Goal: Task Accomplishment & Management: Manage account settings

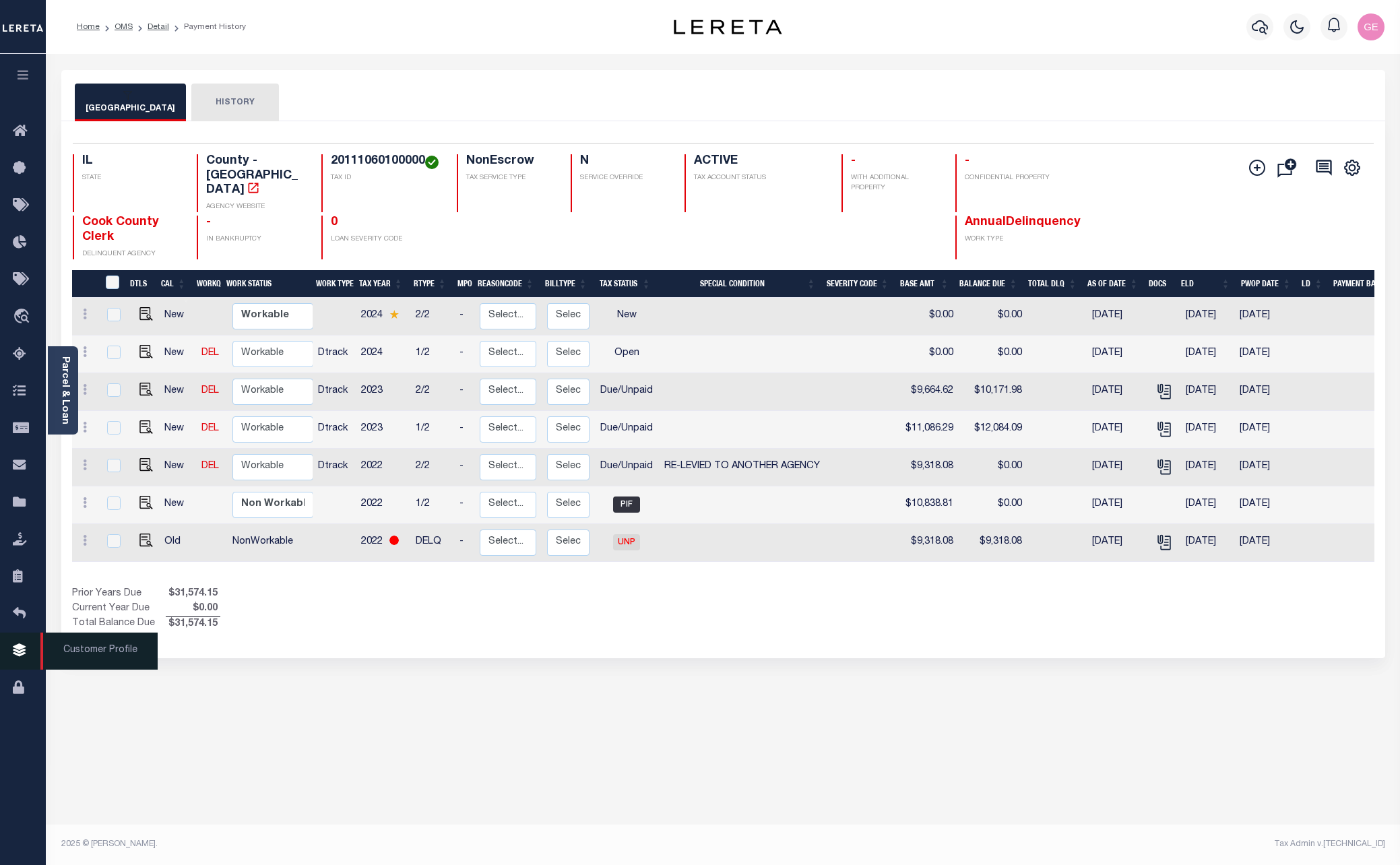
click at [32, 655] on icon at bounding box center [23, 651] width 21 height 17
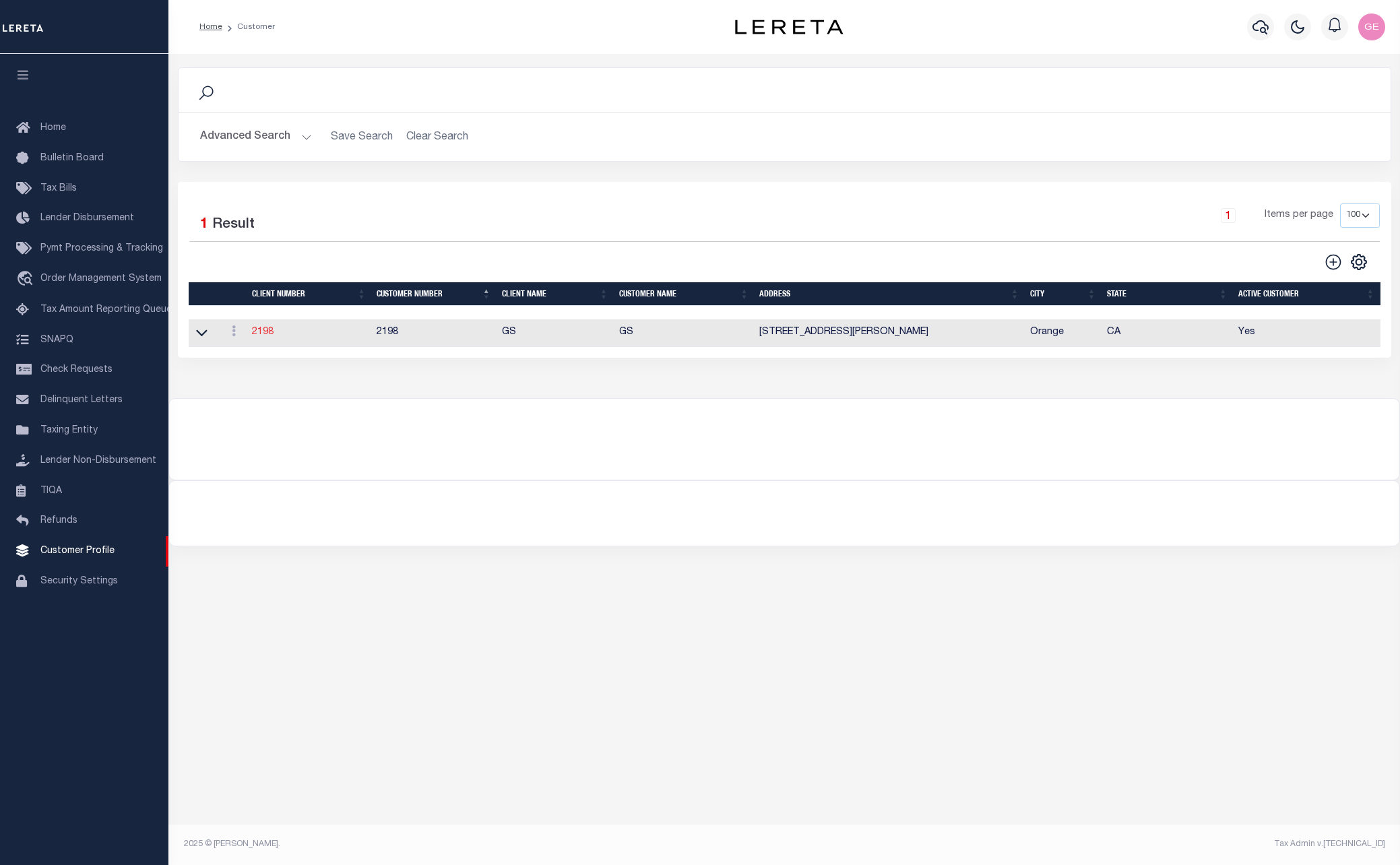
click at [262, 335] on link "2198" at bounding box center [262, 332] width 21 height 9
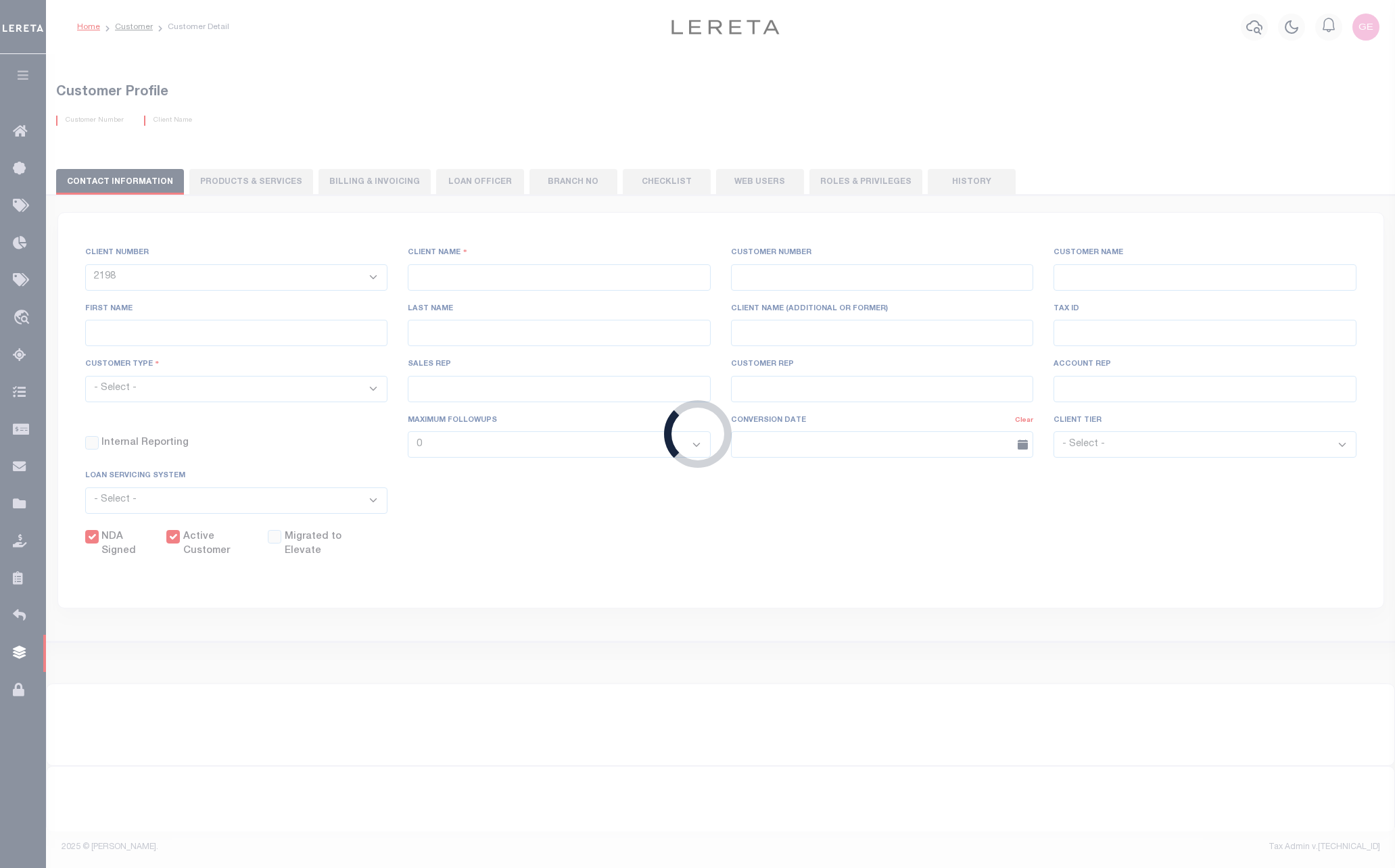
type input "GS"
type input "2198"
type input "GS"
type input "[PERSON_NAME]"
type input "Suttey"
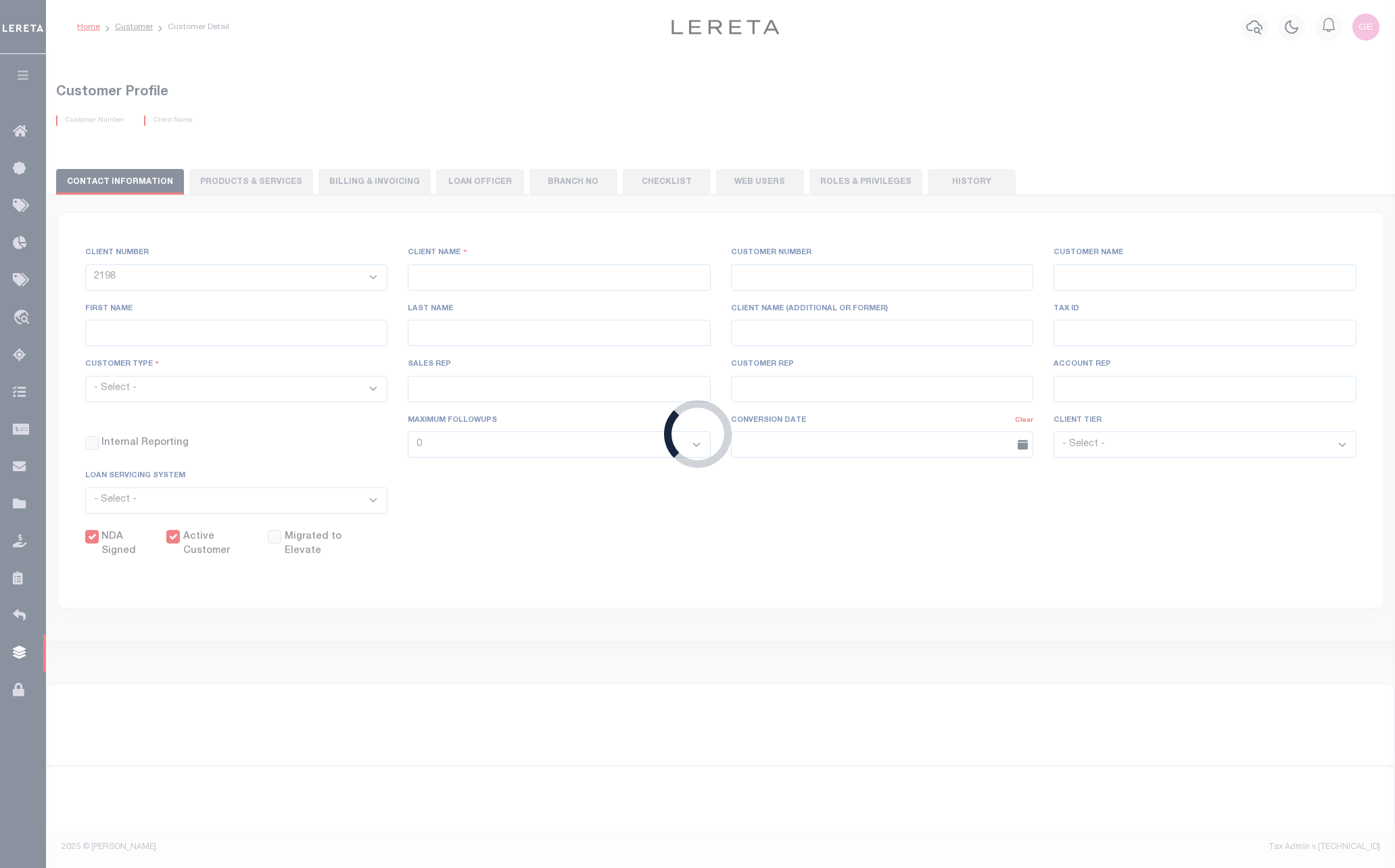
select select "Mixed Portfolio"
type input "[PERSON_NAME]"
checkbox input "true"
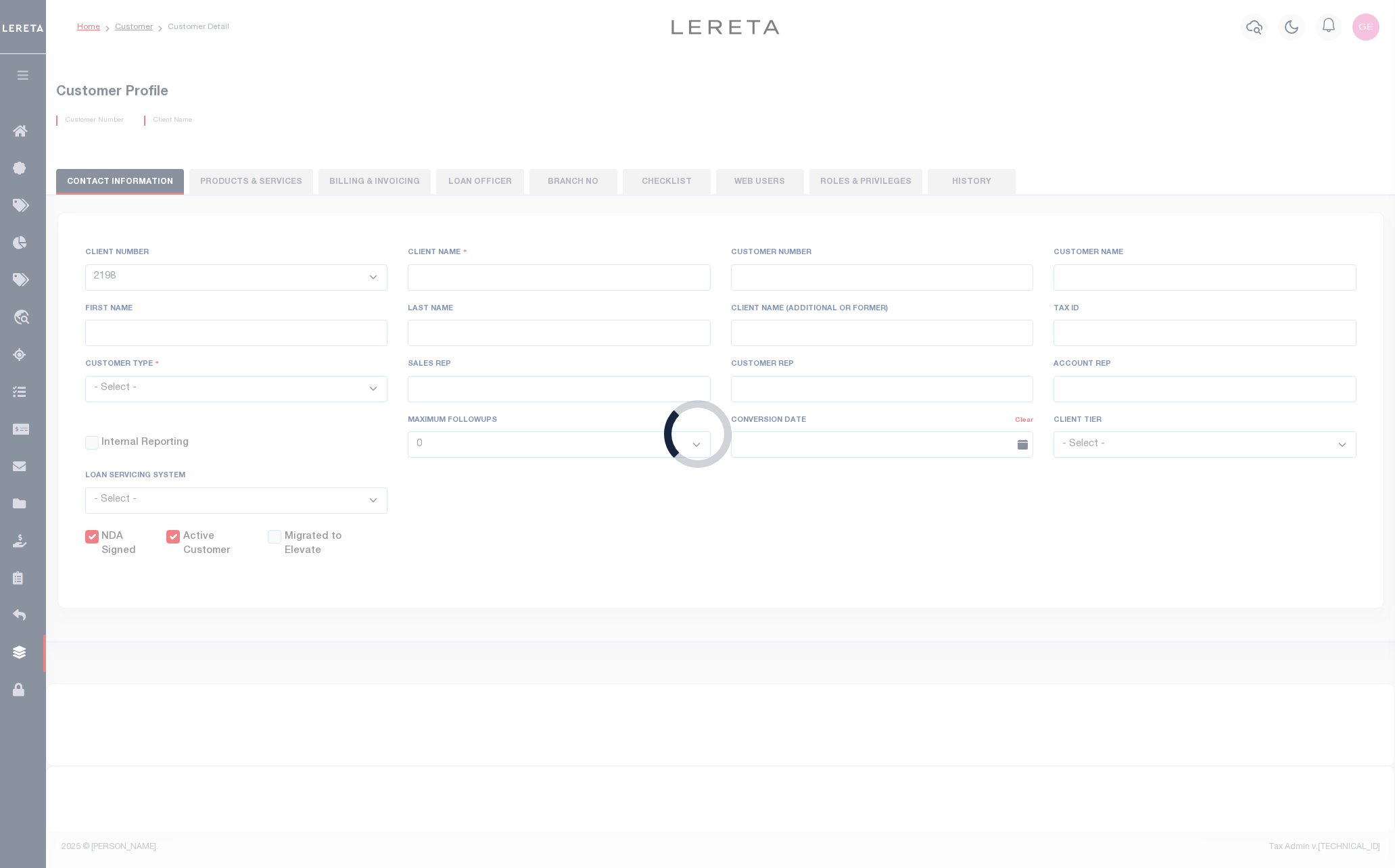
checkbox input "true"
select select
checkbox input "true"
type textarea "Minimum loan volume is charged annually, not monthly. 40 x 12 = 480 minimum loa…"
type input "40"
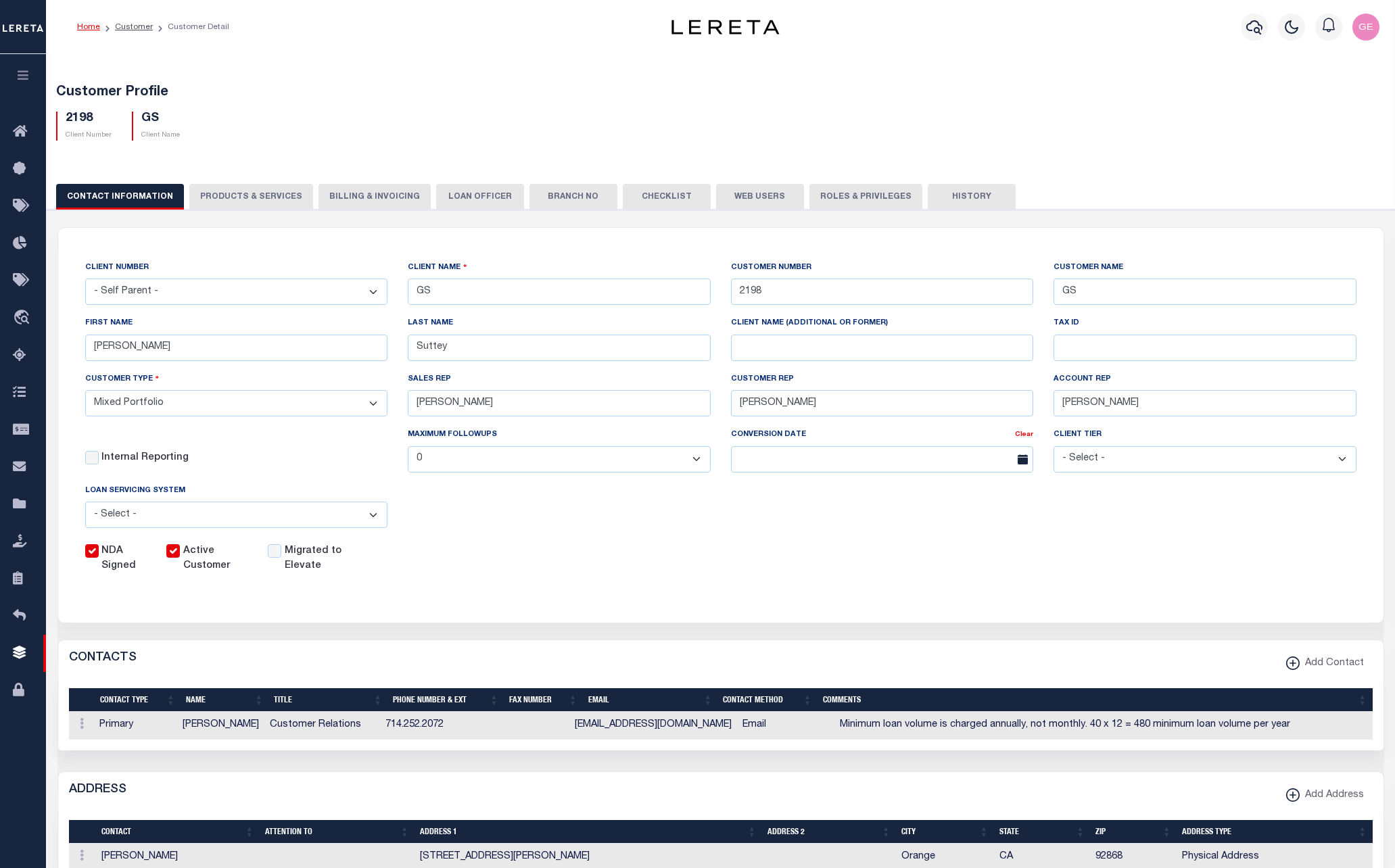
click at [278, 198] on button "PRODUCTS & SERVICES" at bounding box center [251, 196] width 123 height 25
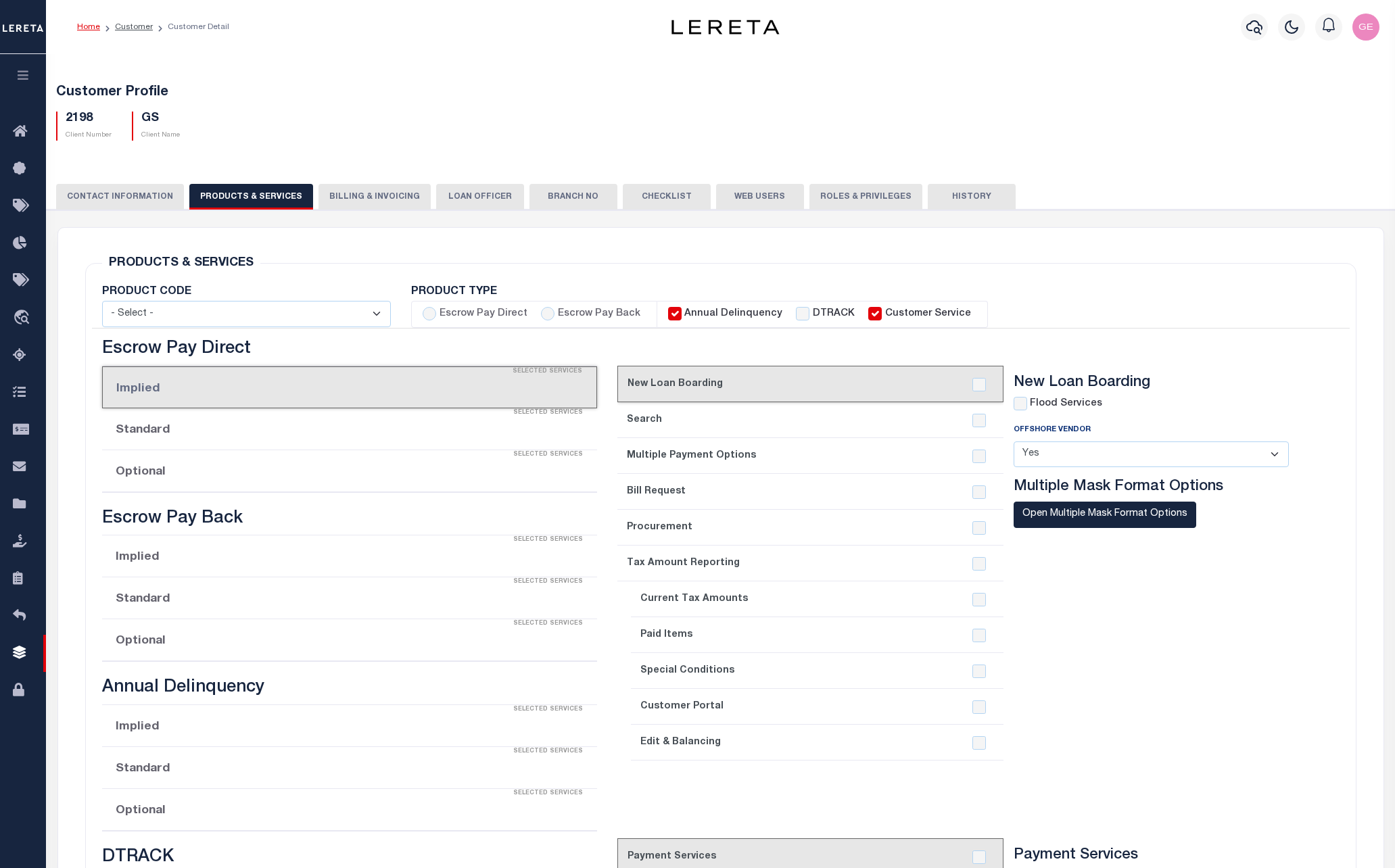
select select "STX"
radio input "true"
checkbox input "true"
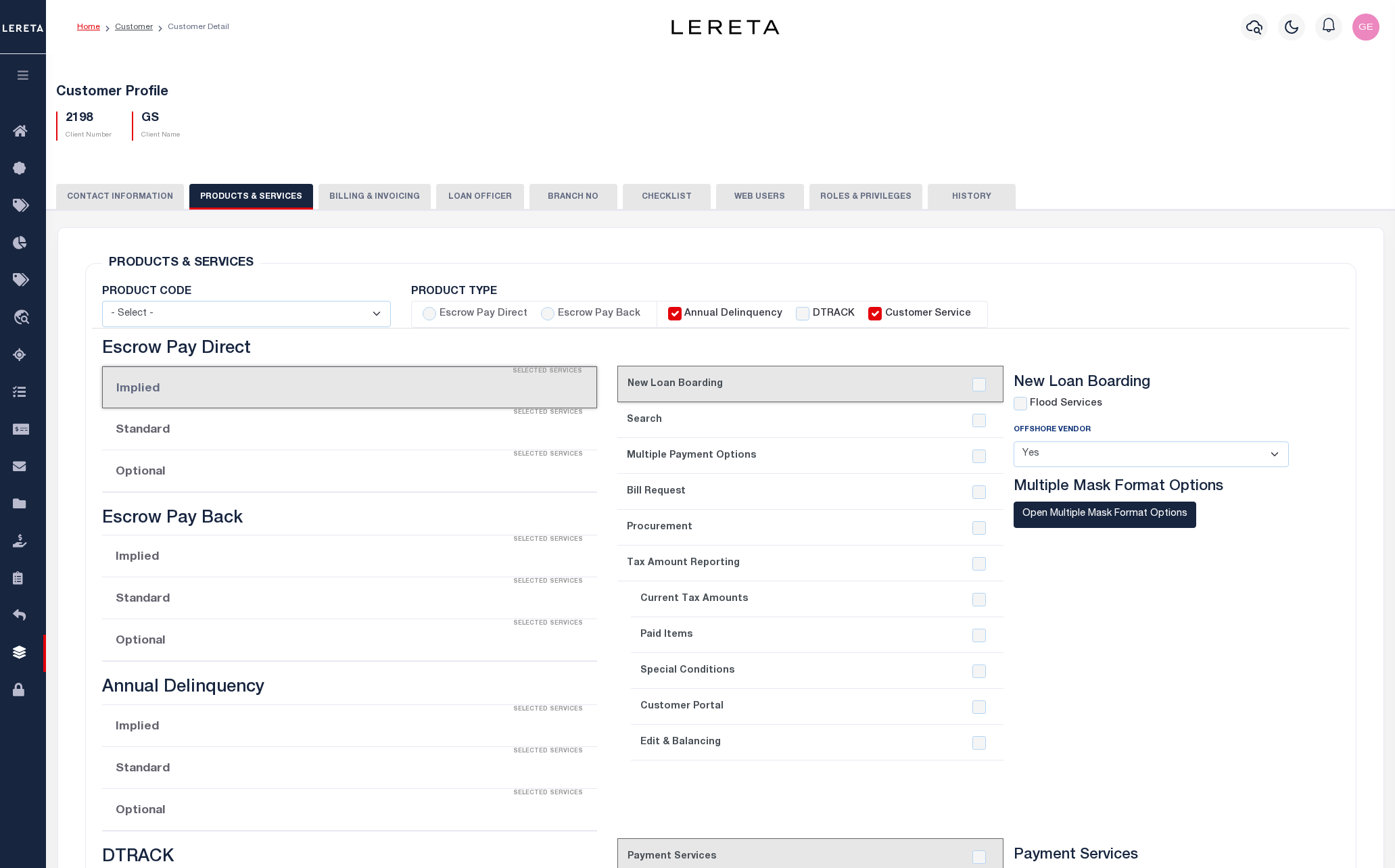
checkbox input "true"
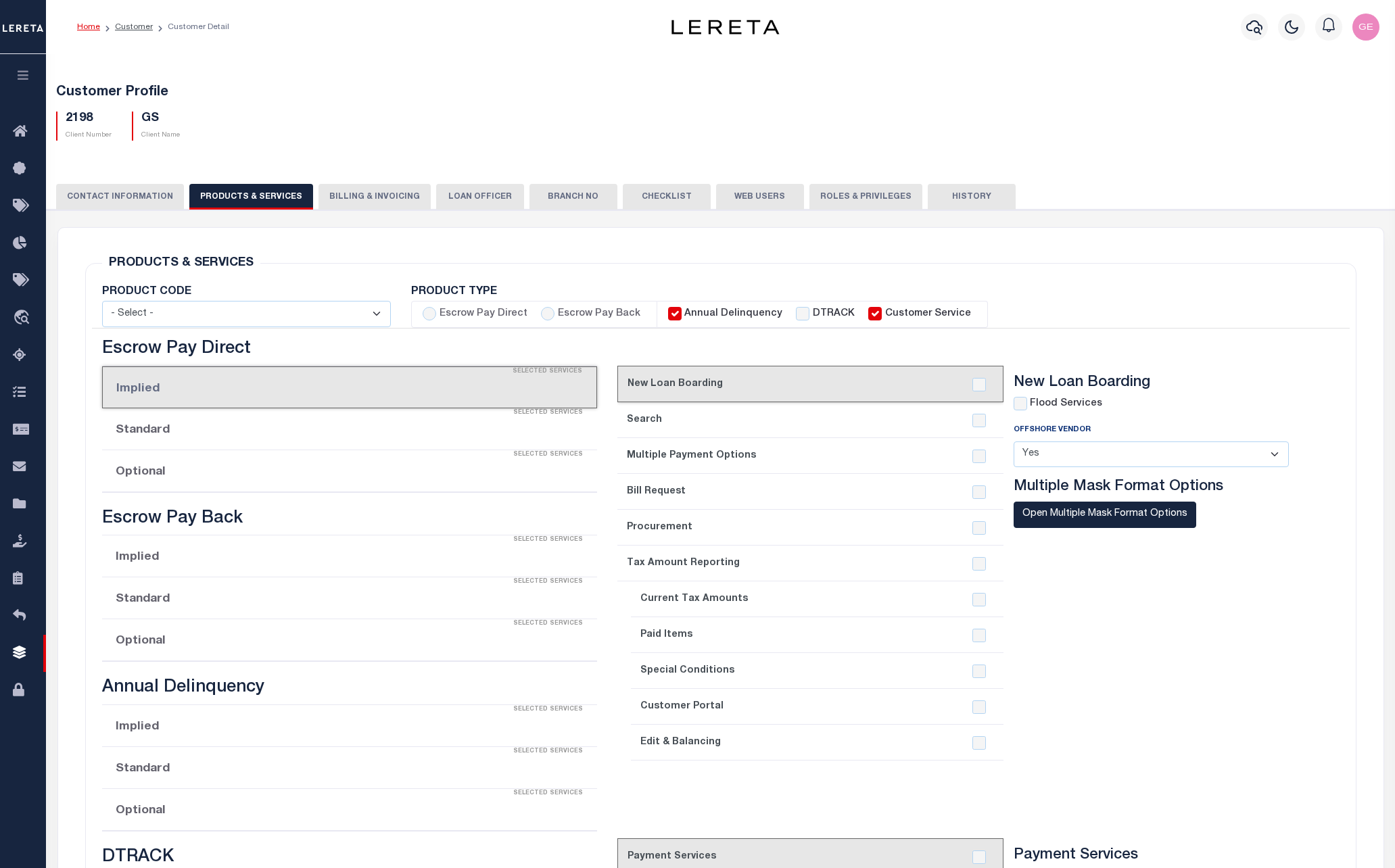
checkbox input "true"
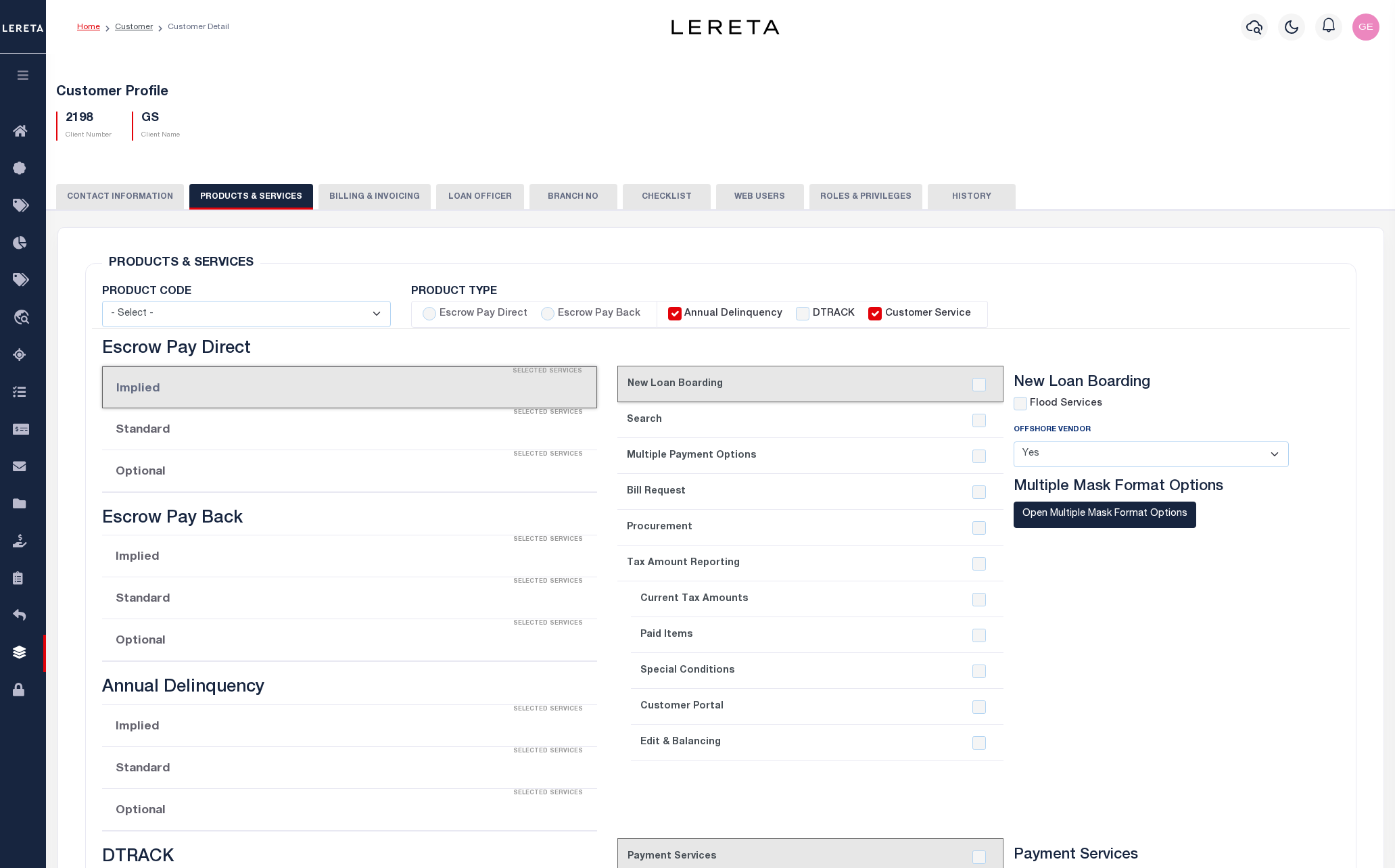
checkbox input "true"
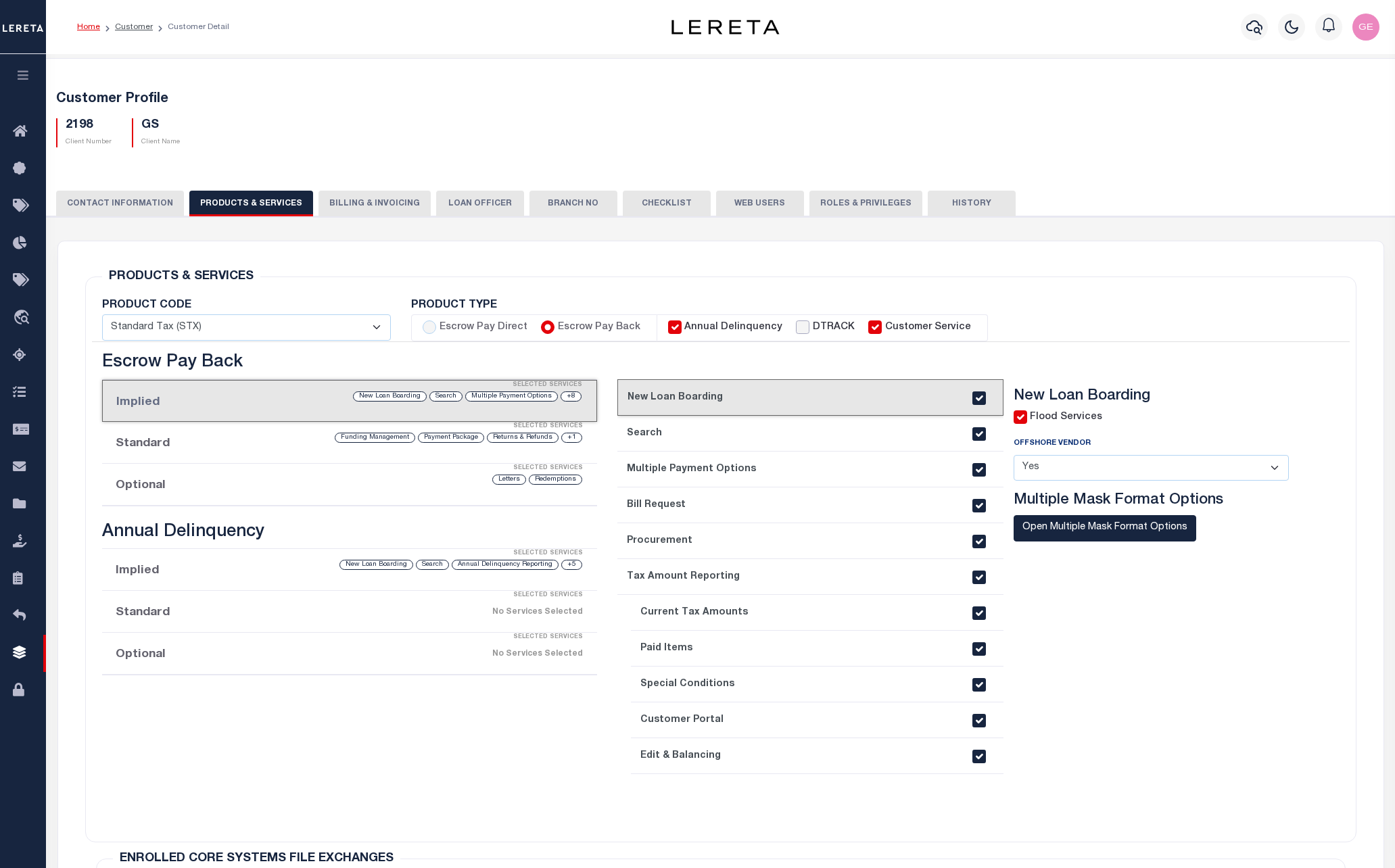
click at [796, 324] on input "DTRACK" at bounding box center [803, 327] width 13 height 13
checkbox input "true"
checkbox input "false"
checkbox input "true"
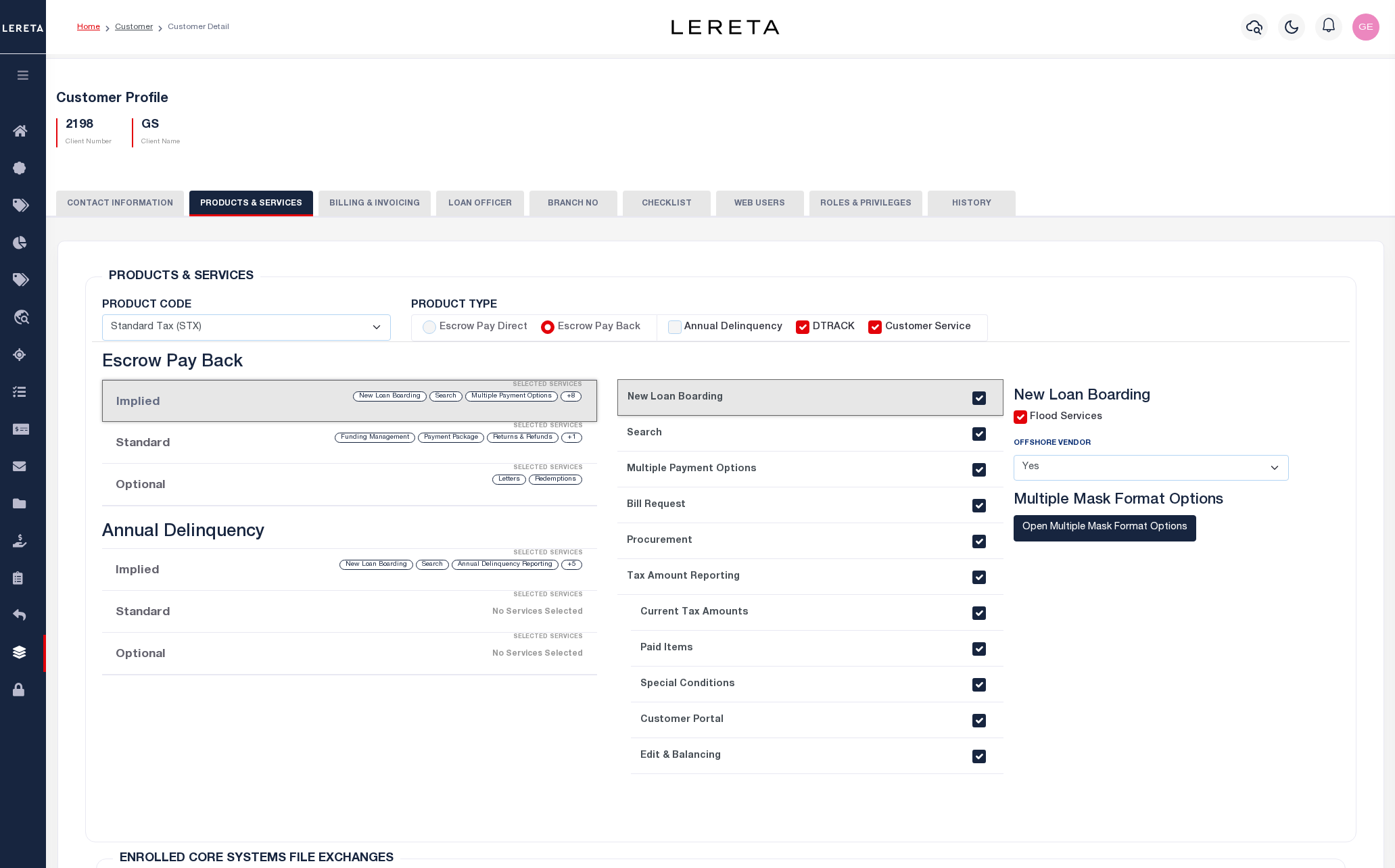
checkbox input "true"
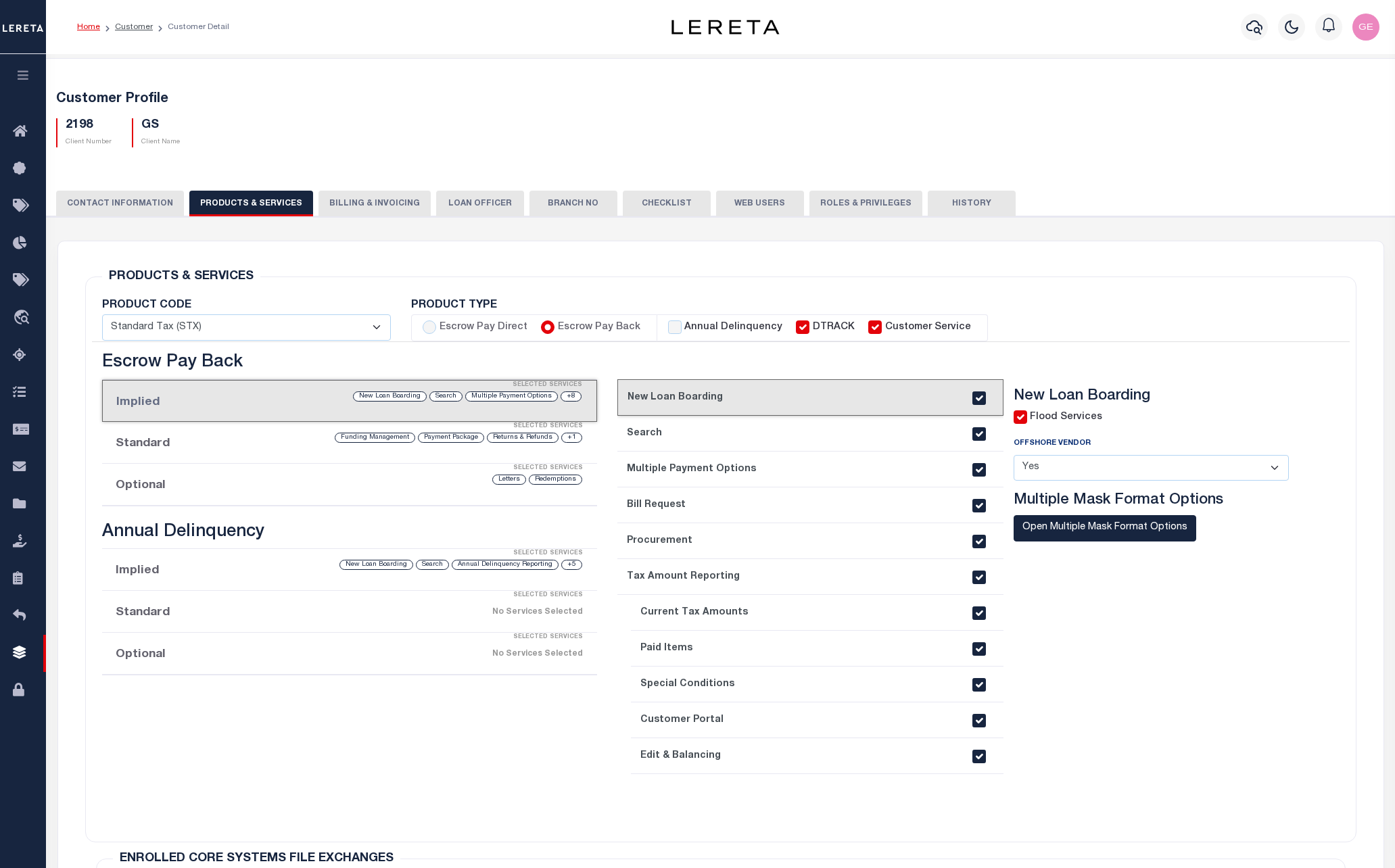
checkbox input "true"
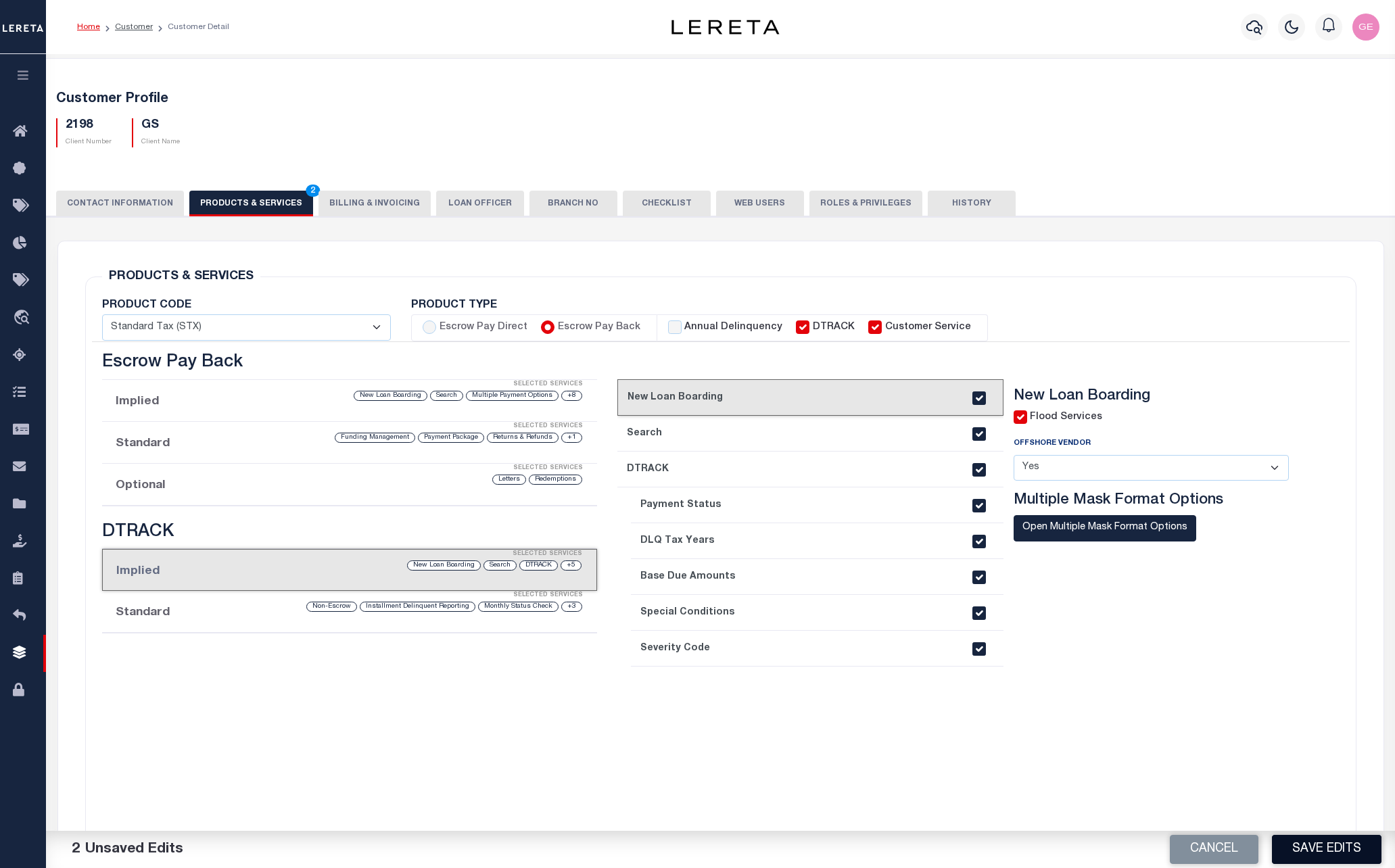
click at [1334, 849] on button "Save Edits" at bounding box center [1326, 849] width 109 height 29
